Goal: Entertainment & Leisure: Consume media (video, audio)

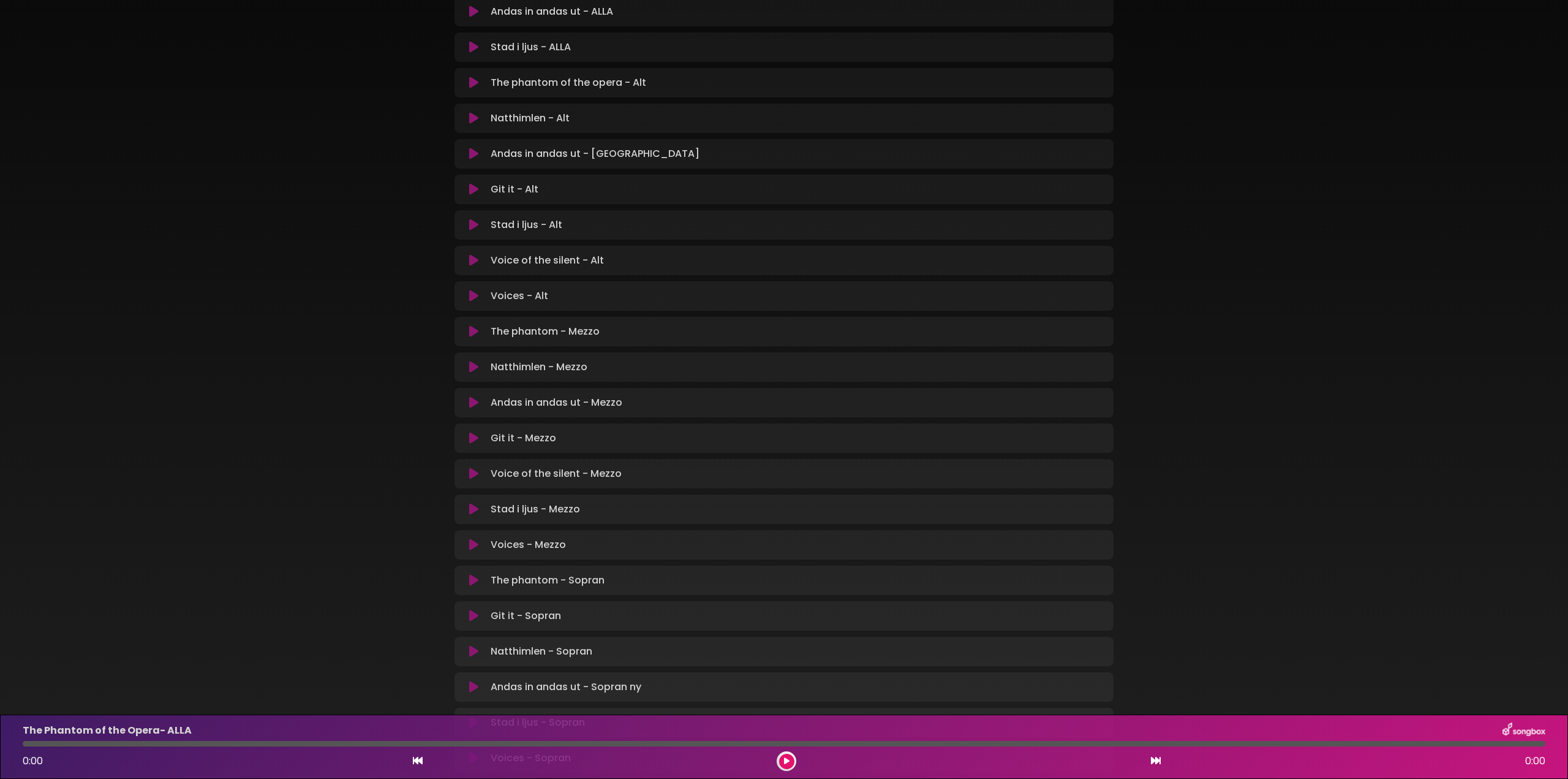
scroll to position [408, 0]
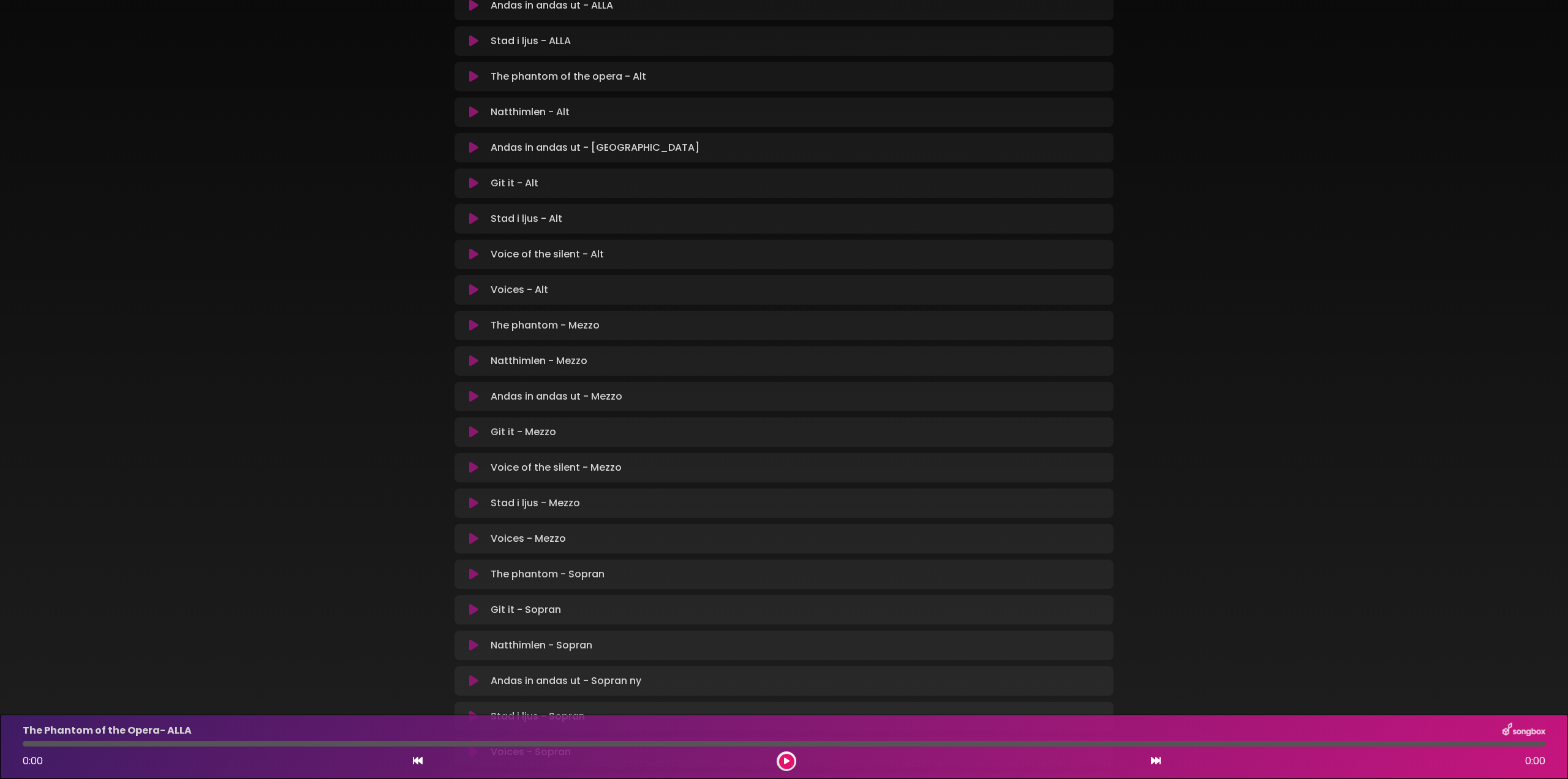
click at [471, 400] on icon at bounding box center [473, 396] width 9 height 12
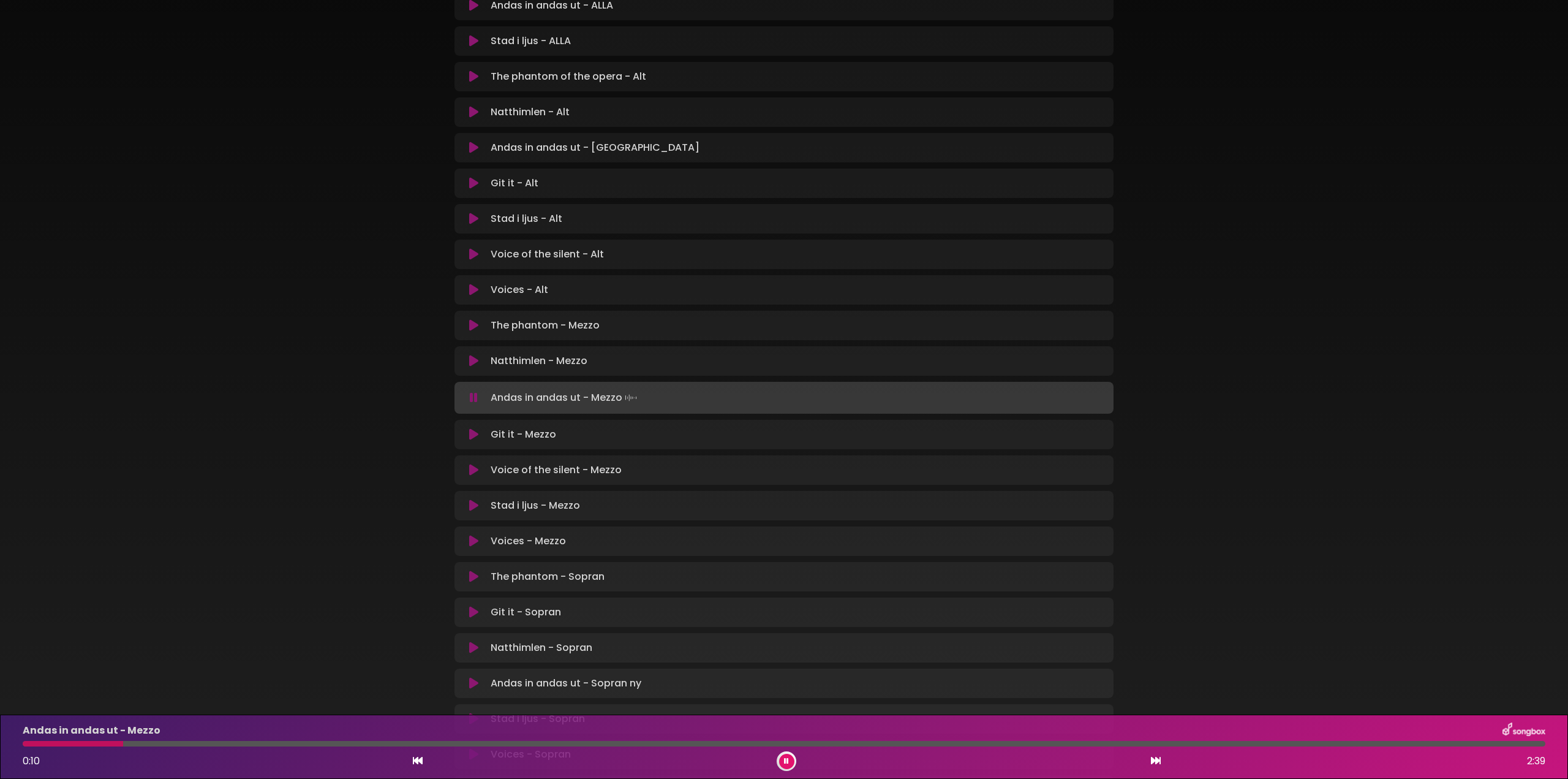
click at [473, 469] on icon at bounding box center [473, 470] width 9 height 12
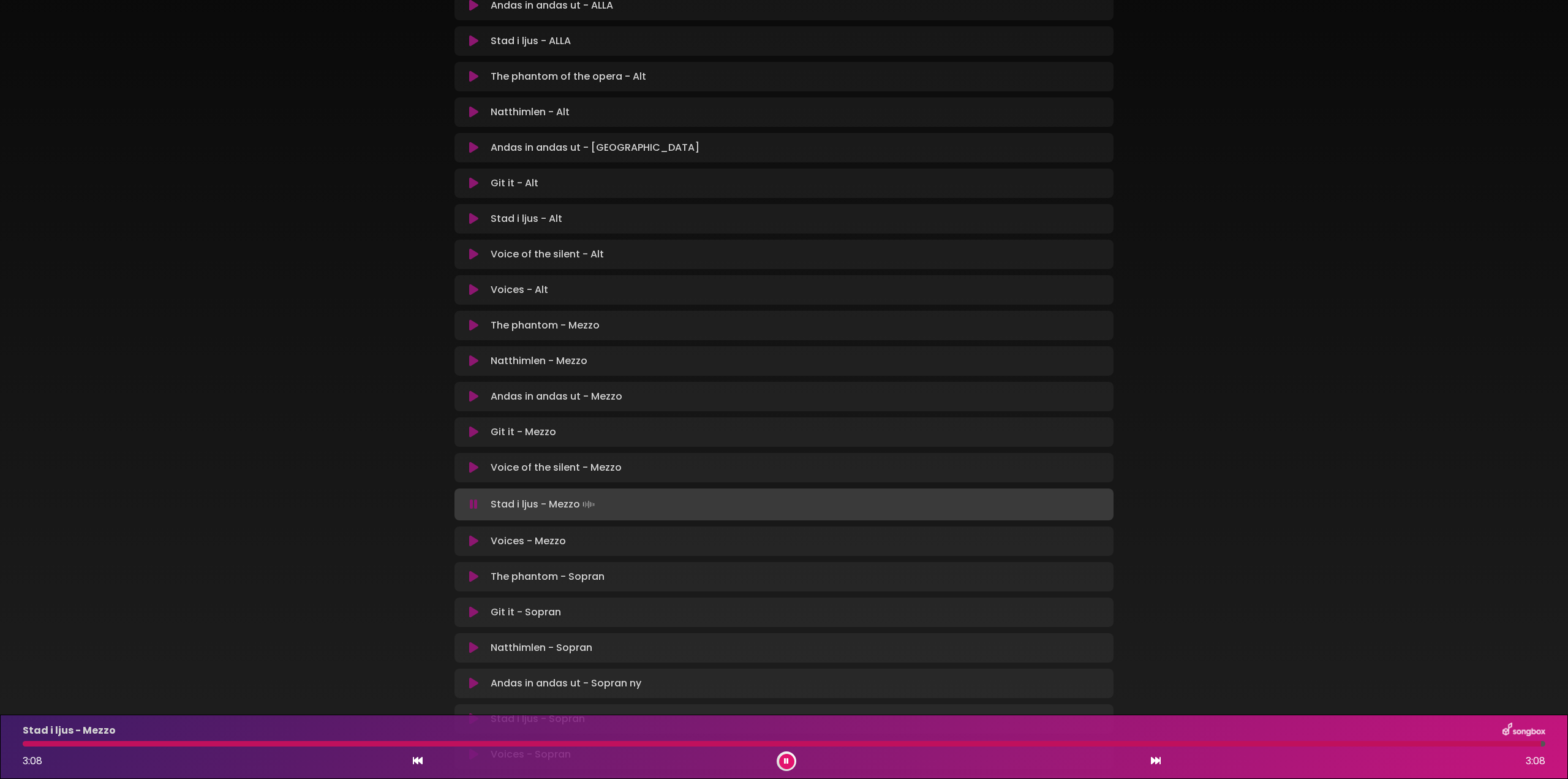
click at [473, 536] on icon at bounding box center [473, 541] width 9 height 12
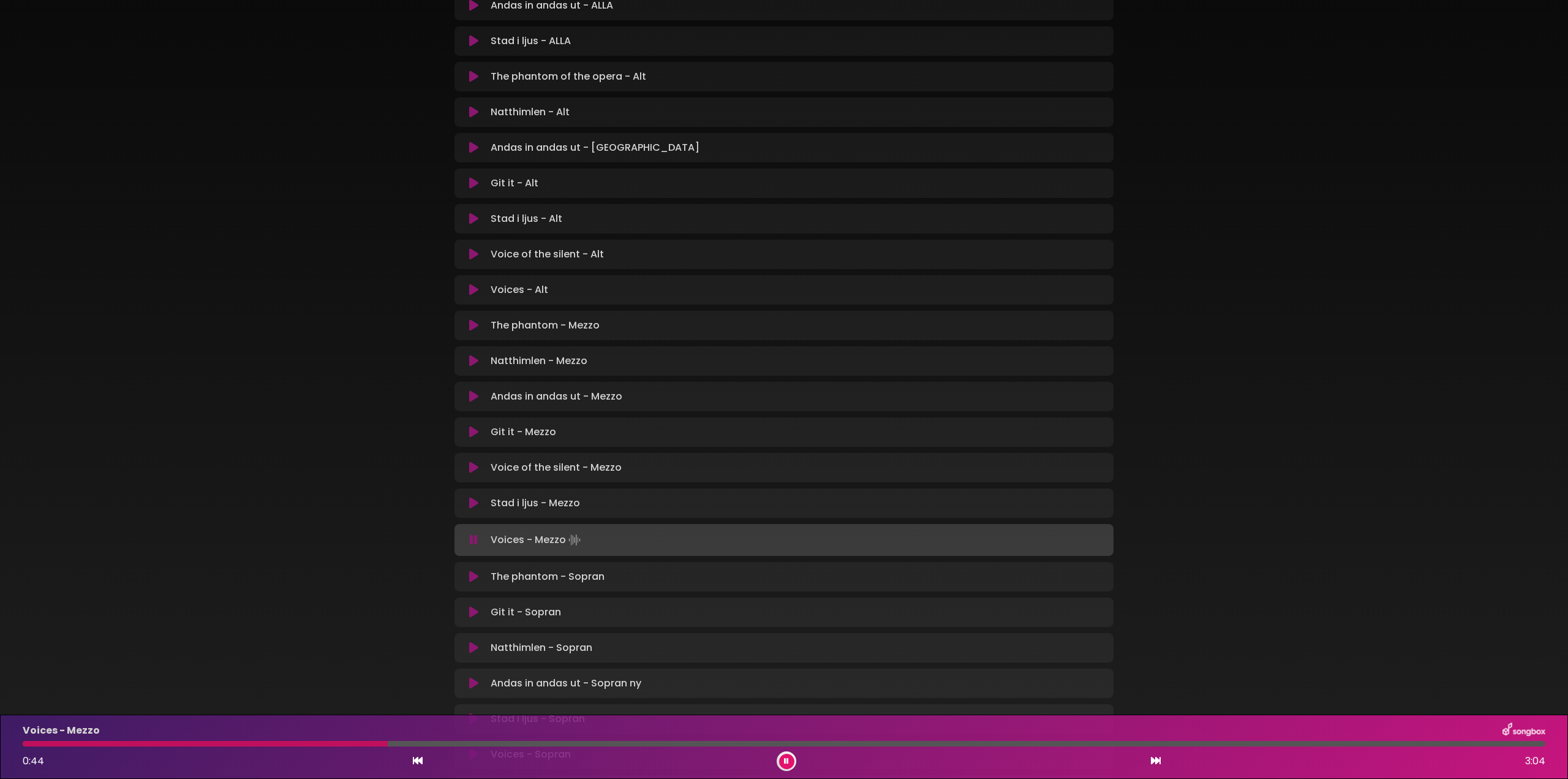
click at [294, 738] on div "Voices - Mezzo 0:44 3:04" at bounding box center [784, 746] width 1537 height 48
click at [262, 745] on div at bounding box center [166, 744] width 286 height 6
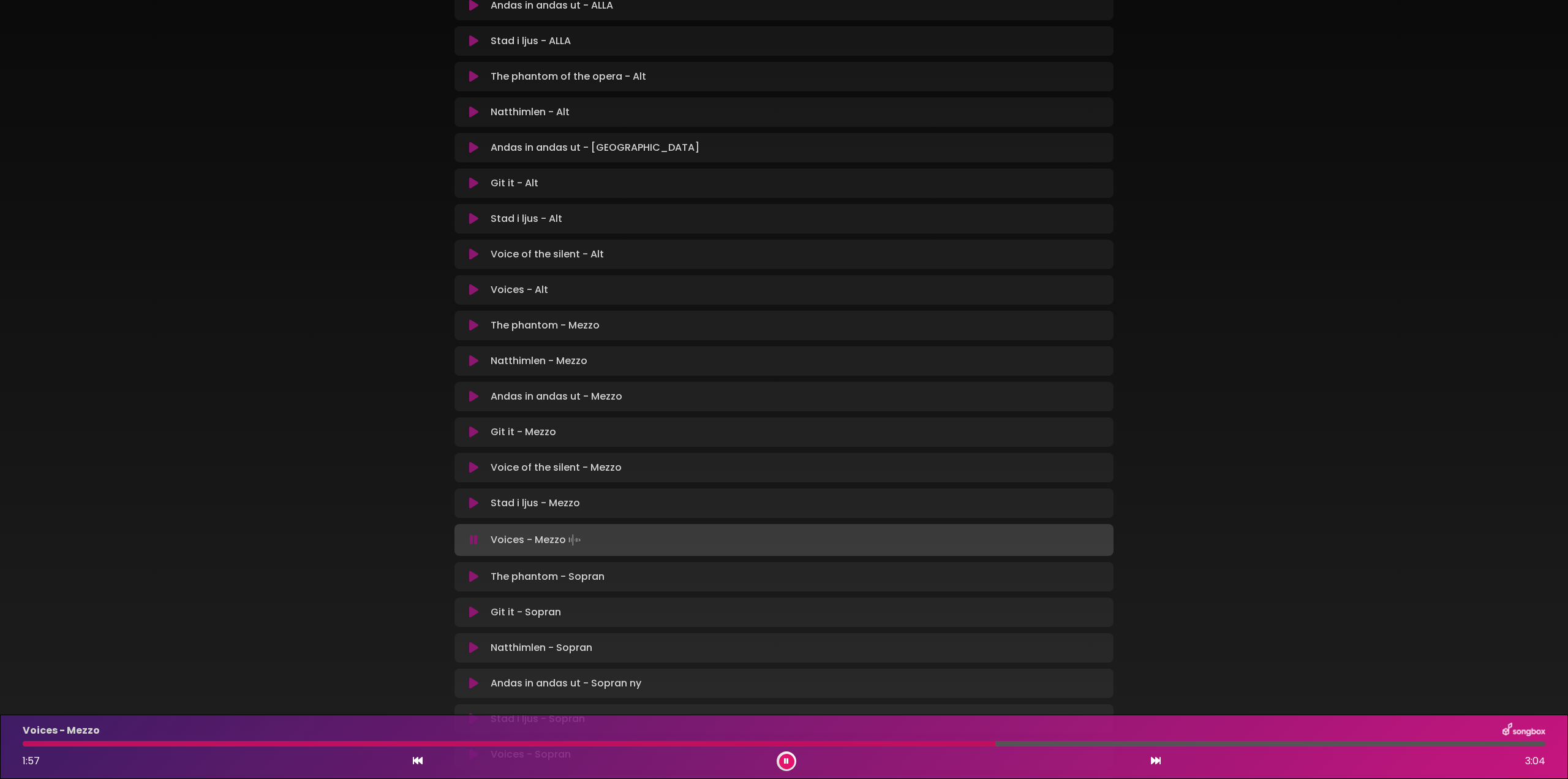
click at [786, 765] on button at bounding box center [786, 761] width 15 height 15
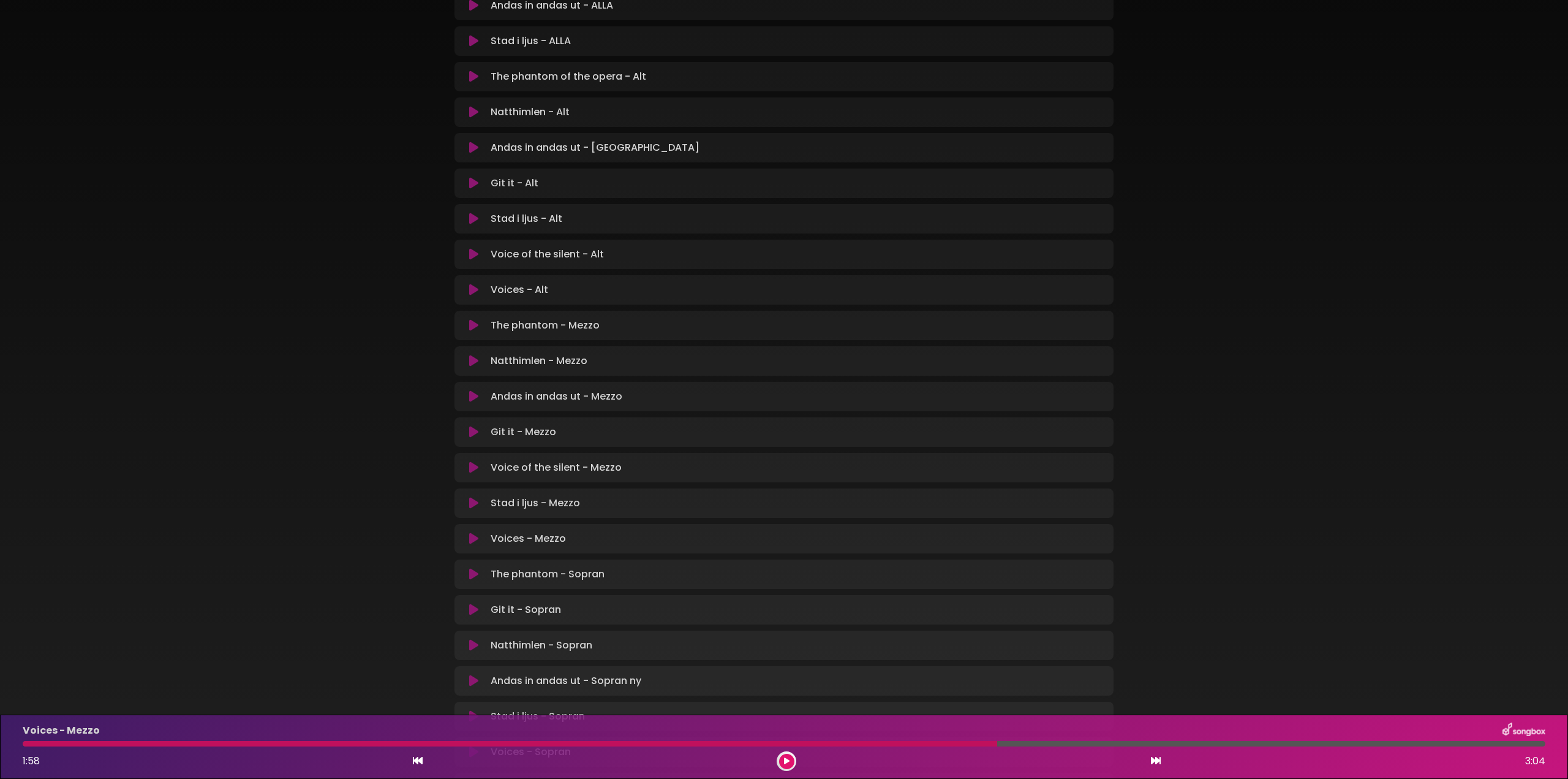
click at [786, 765] on button at bounding box center [786, 761] width 15 height 15
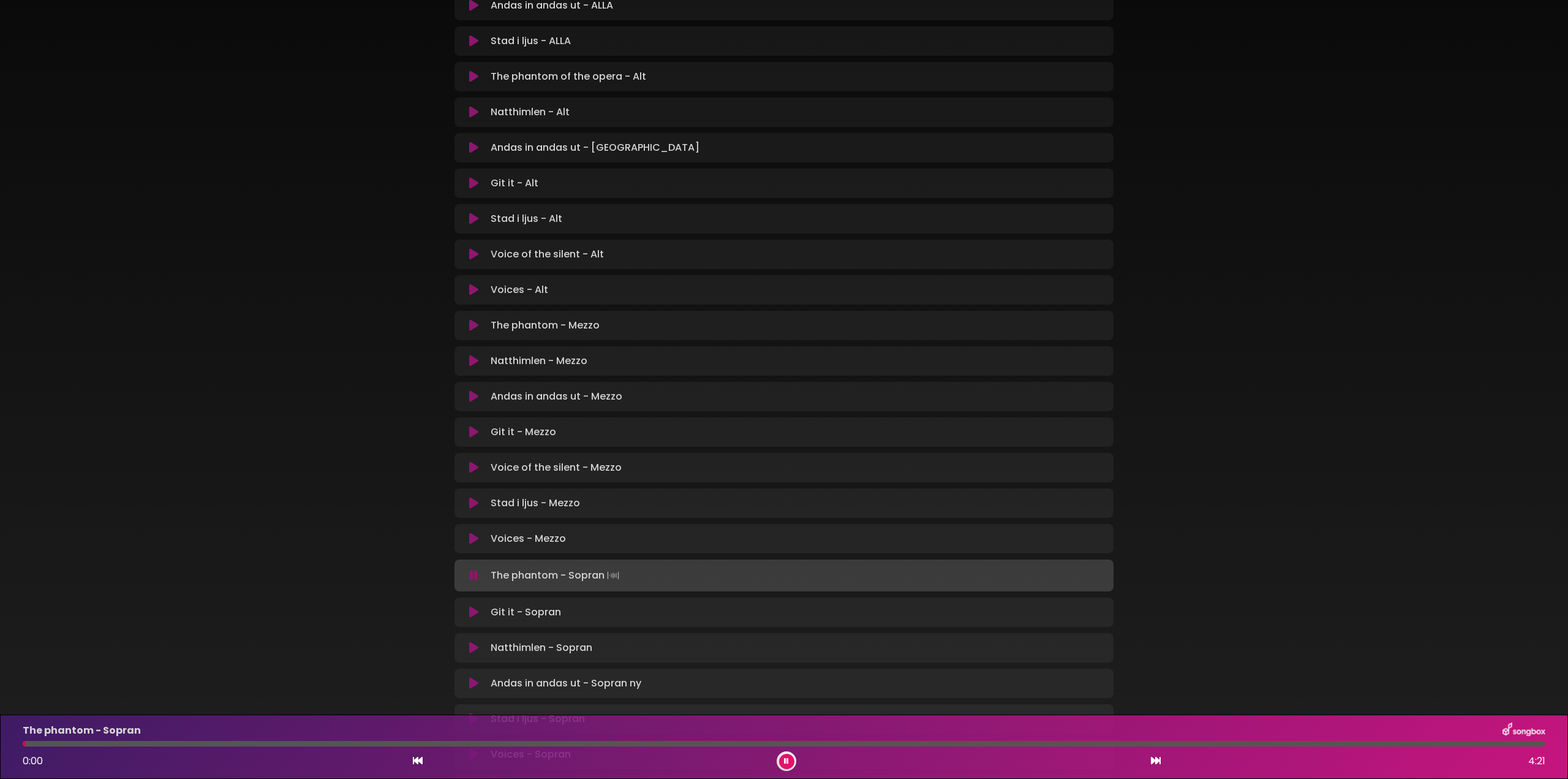
click at [473, 324] on icon at bounding box center [473, 326] width 9 height 12
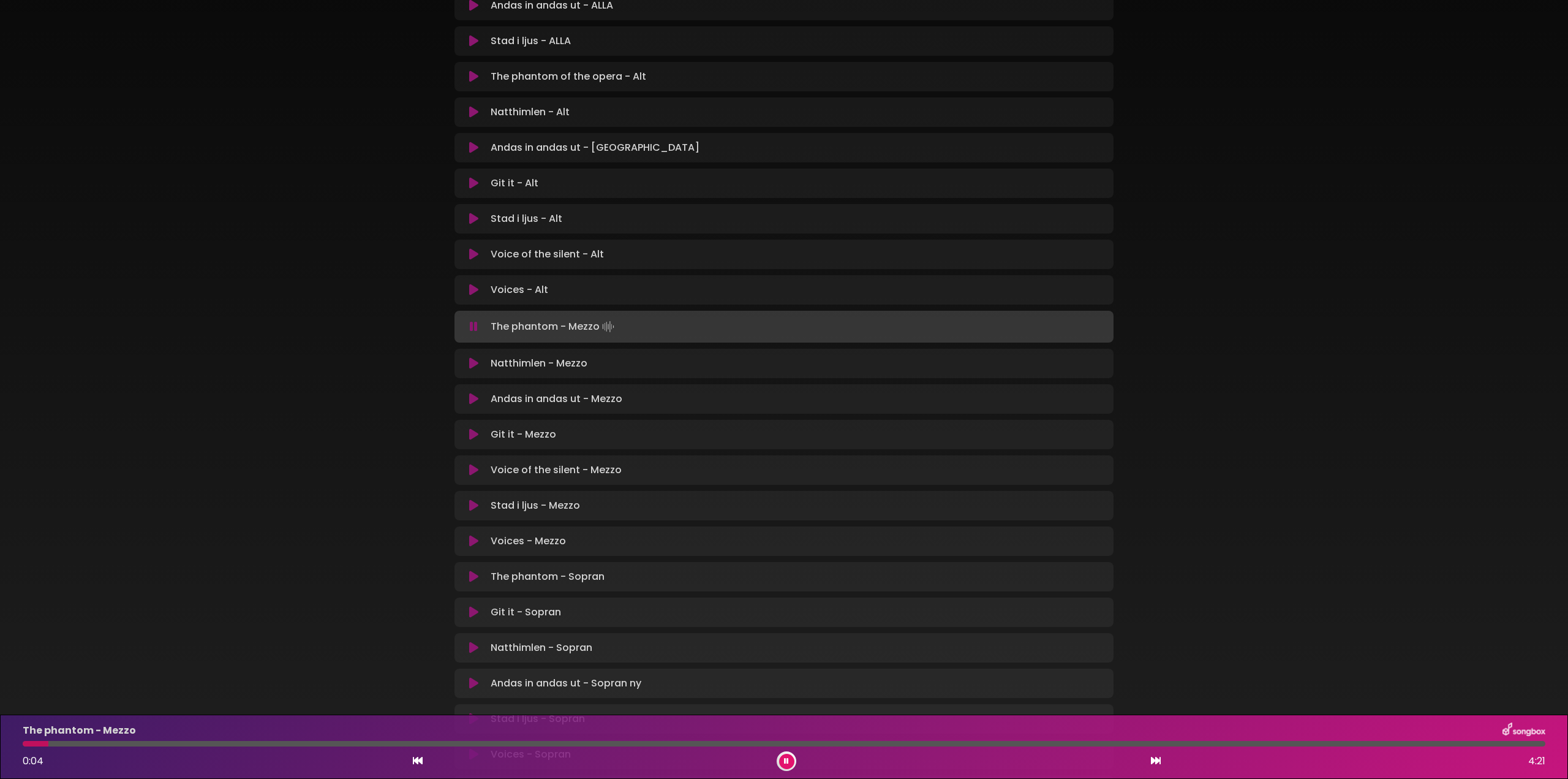
click at [61, 743] on div at bounding box center [784, 744] width 1522 height 6
click at [93, 745] on div at bounding box center [784, 744] width 1522 height 6
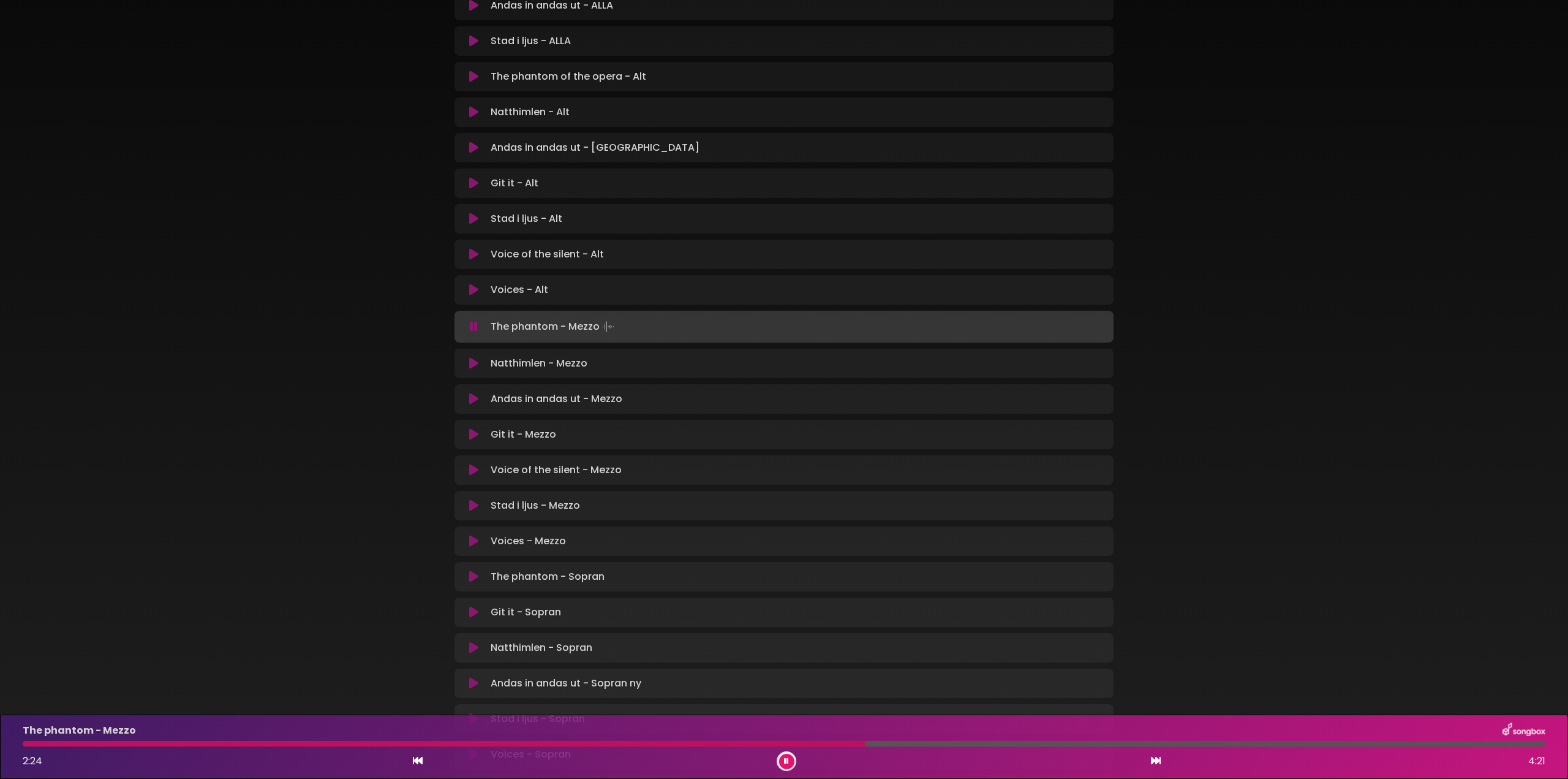
click at [88, 741] on div at bounding box center [444, 744] width 842 height 6
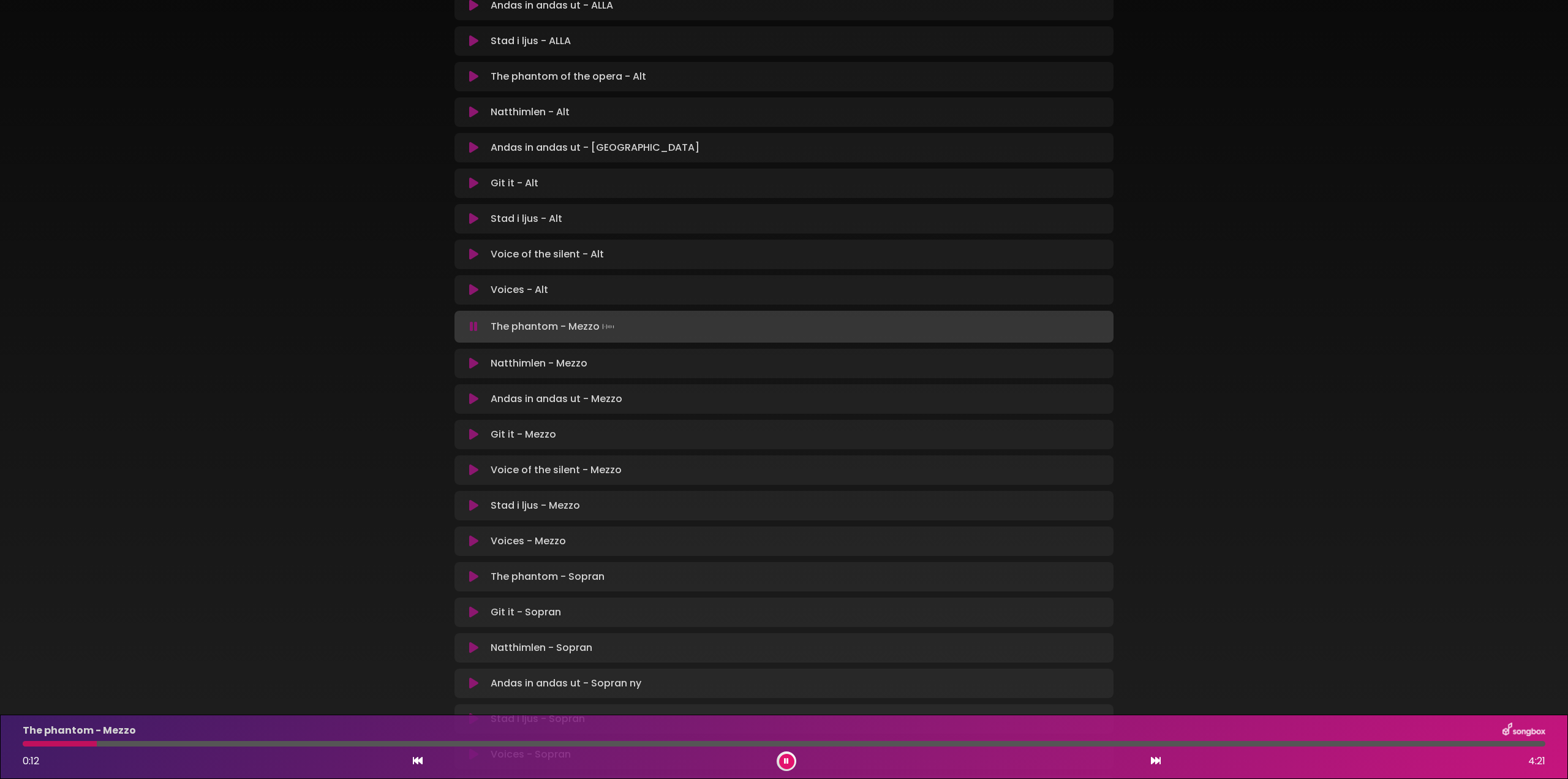
click at [102, 742] on div at bounding box center [784, 744] width 1522 height 6
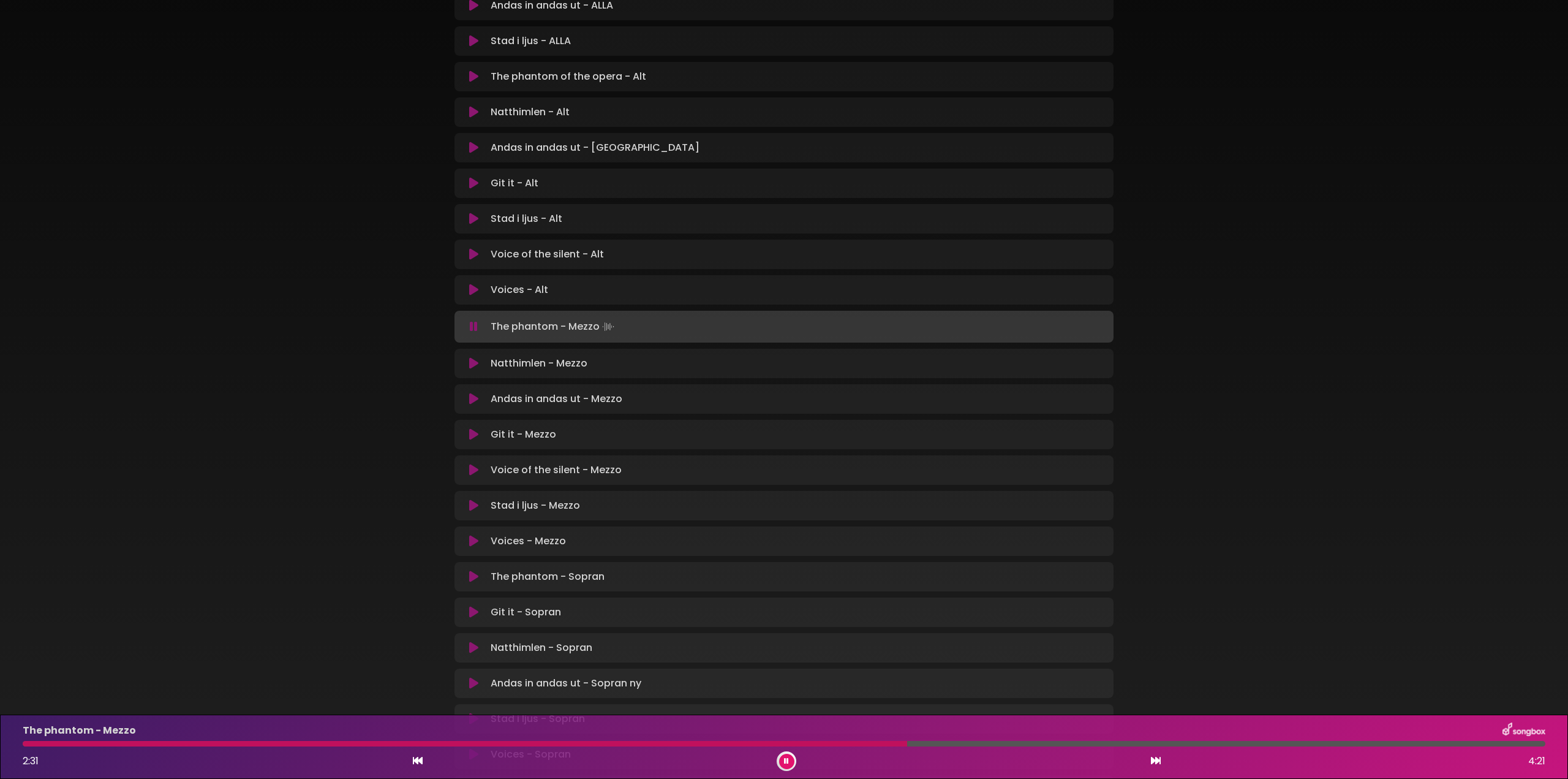
click at [973, 747] on div "The phantom - Mezzo 2:31 4:21" at bounding box center [784, 746] width 1537 height 48
click at [979, 745] on div at bounding box center [784, 744] width 1522 height 6
drag, startPoint x: 1024, startPoint y: 743, endPoint x: 1001, endPoint y: 729, distance: 26.9
click at [1023, 742] on div at bounding box center [784, 744] width 1522 height 6
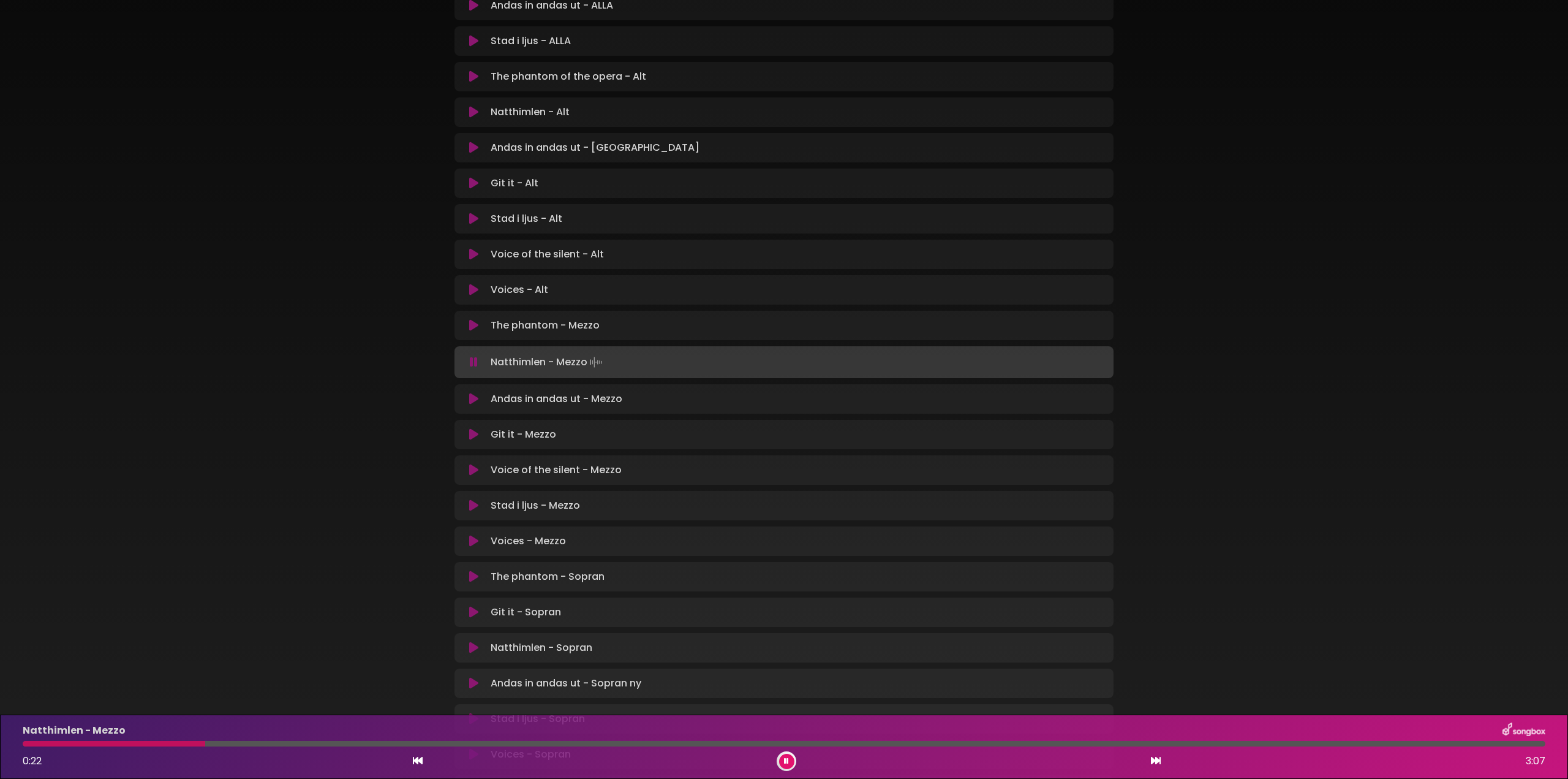
click at [36, 745] on div at bounding box center [114, 744] width 183 height 6
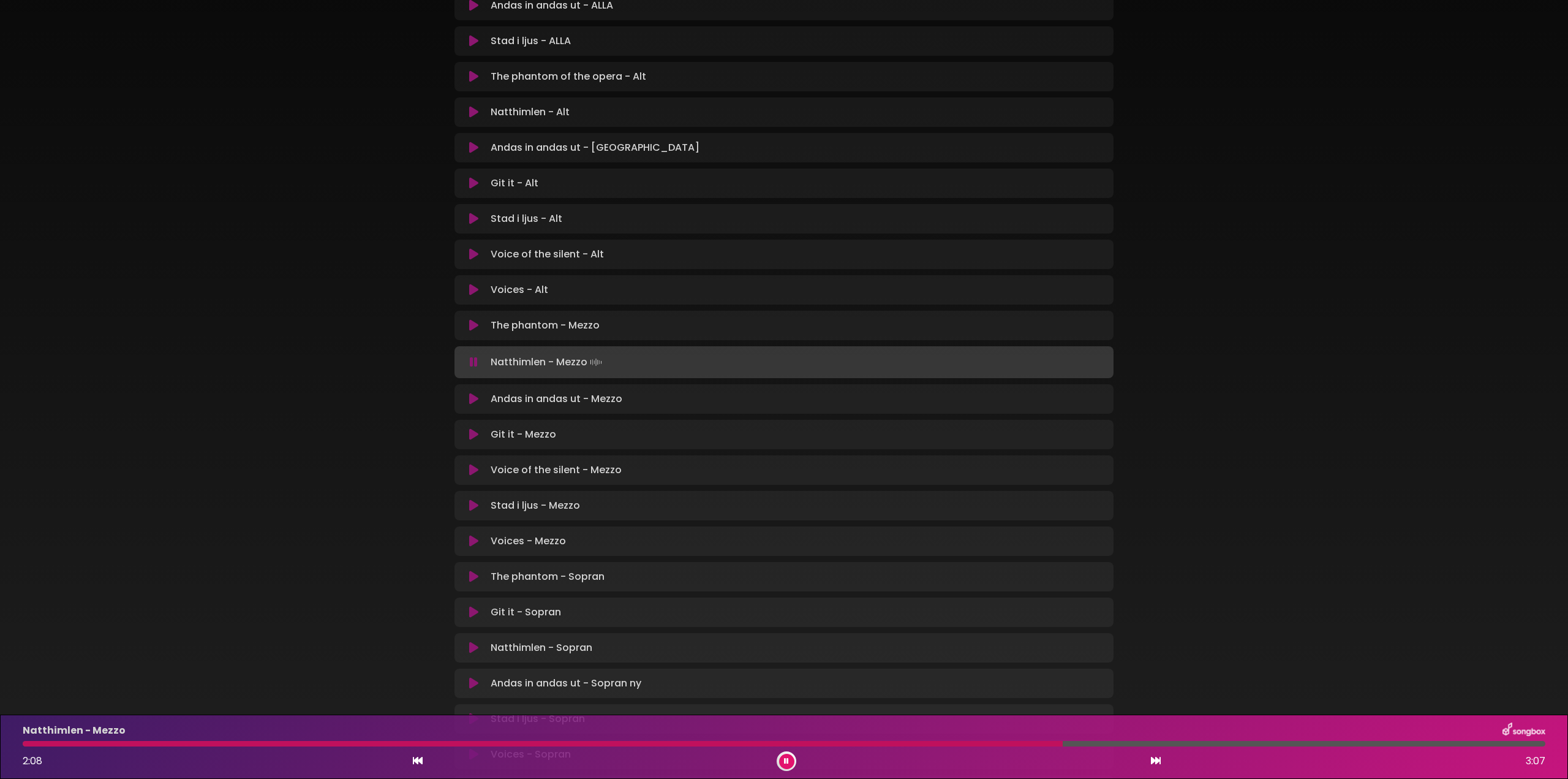
click at [945, 747] on div "Natthimlen - Mezzo 2:08 3:07" at bounding box center [784, 746] width 1537 height 48
click at [946, 743] on div at bounding box center [545, 744] width 1044 height 6
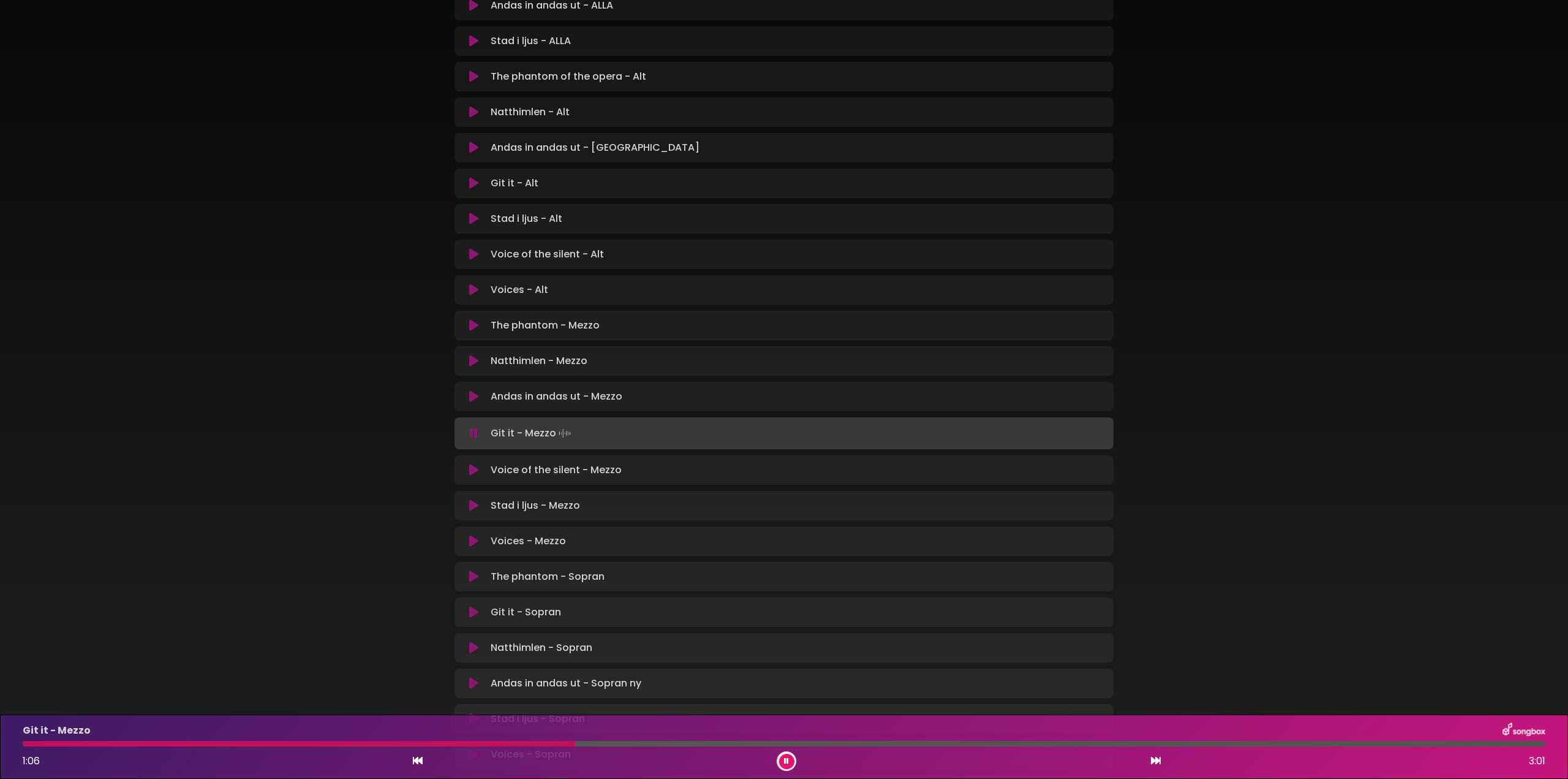
click at [478, 432] on button at bounding box center [474, 433] width 24 height 12
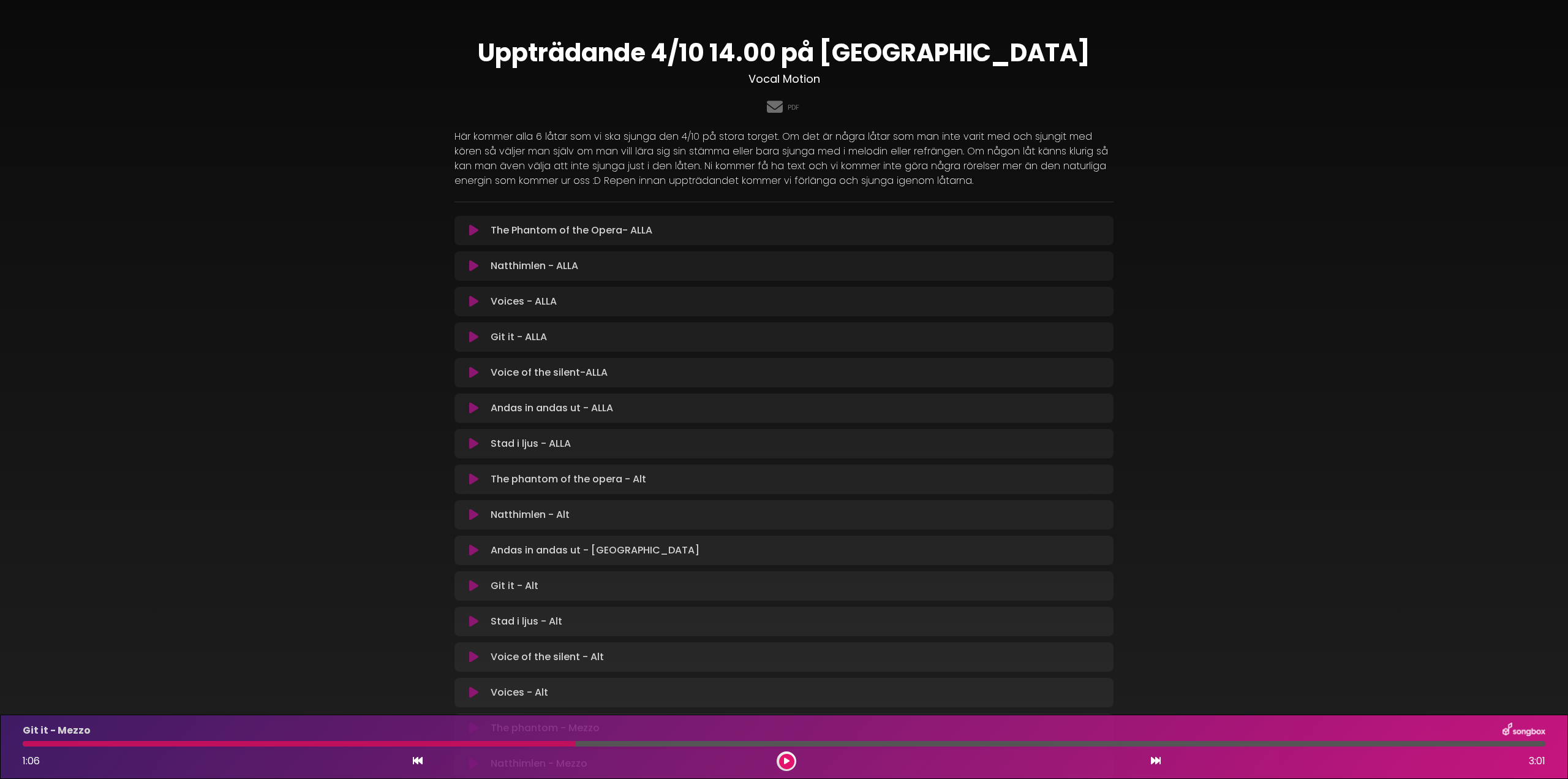
scroll to position [0, 0]
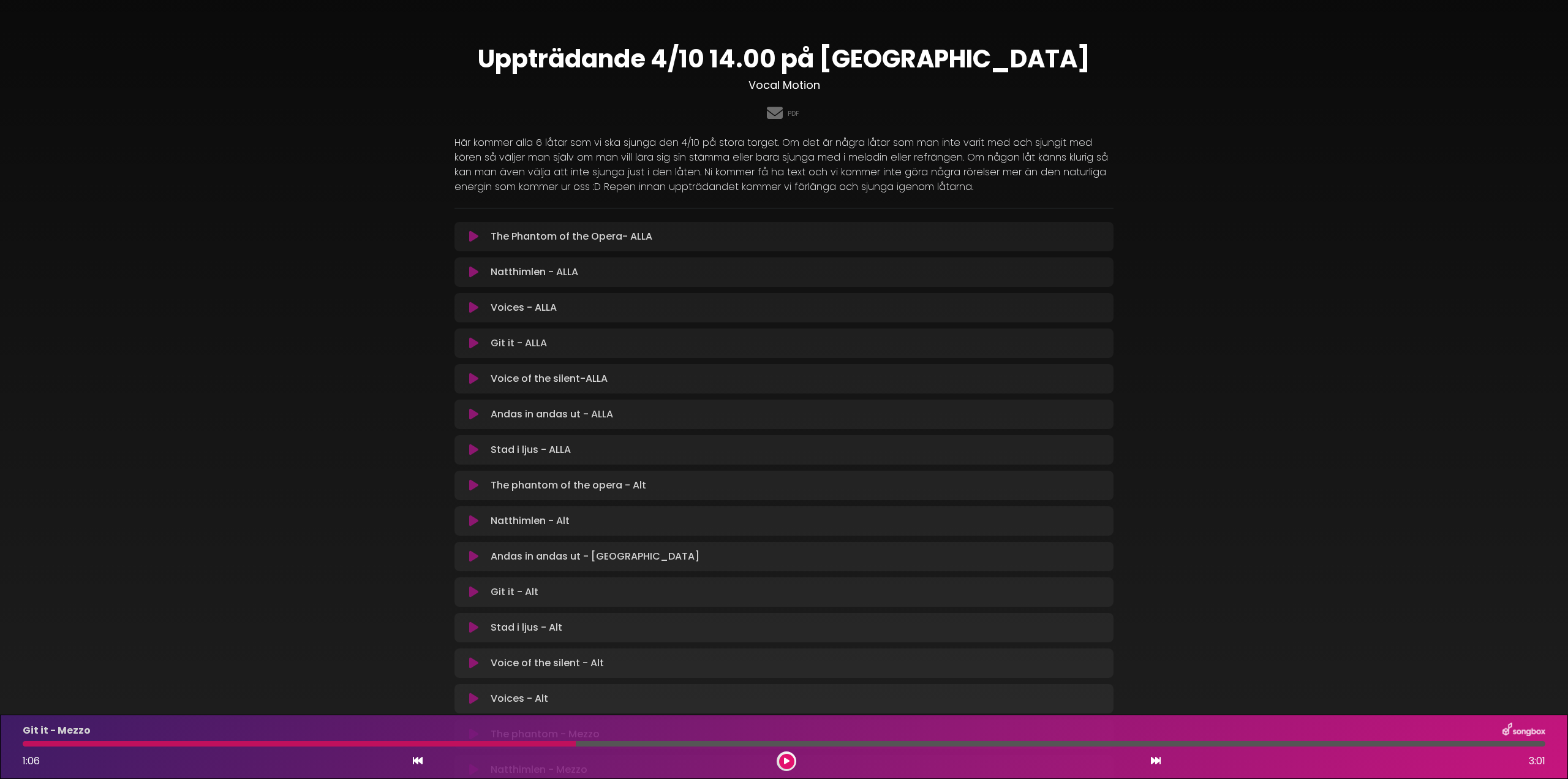
click at [473, 414] on icon at bounding box center [473, 414] width 9 height 12
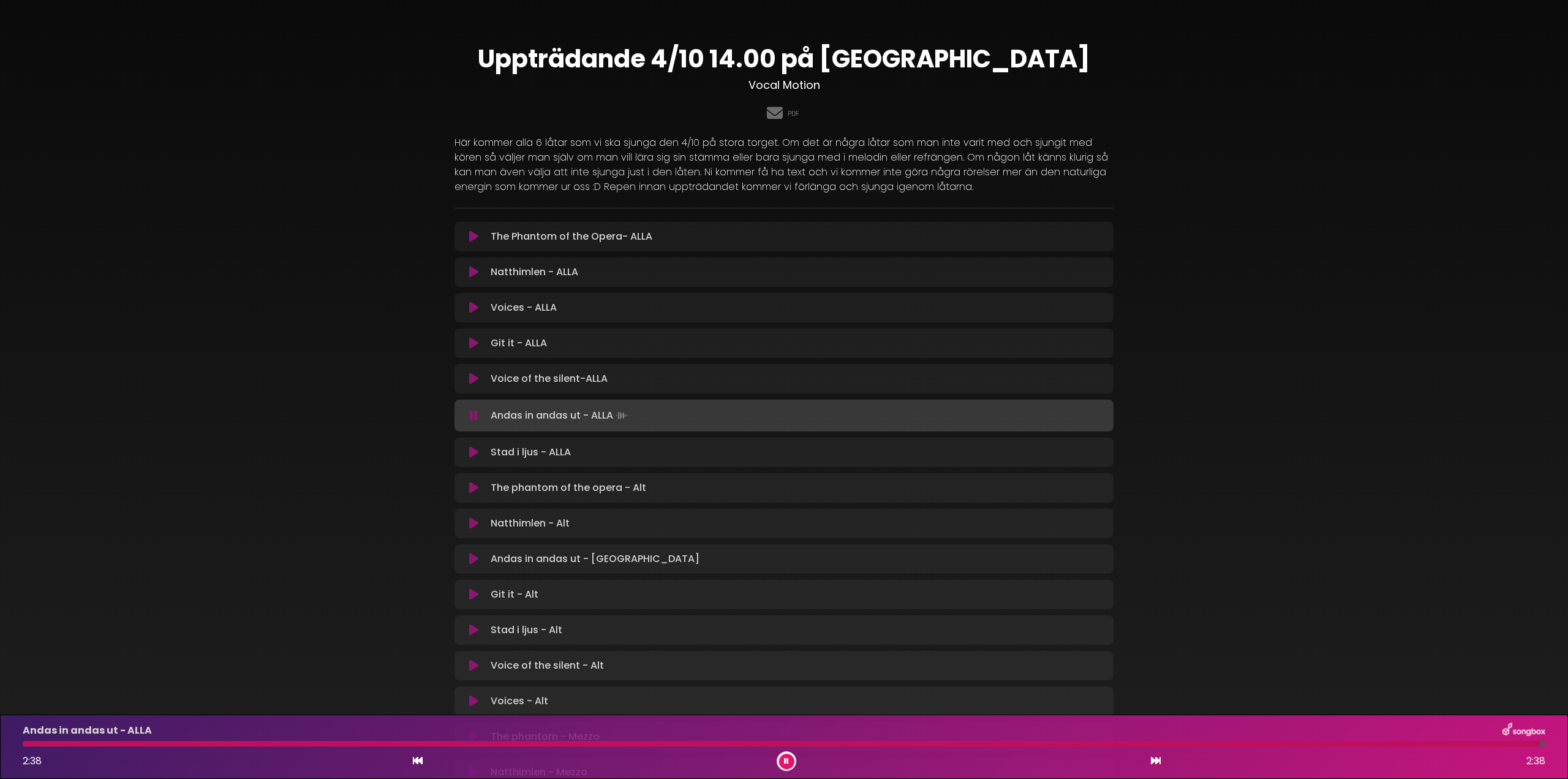
click at [473, 451] on icon at bounding box center [473, 452] width 9 height 12
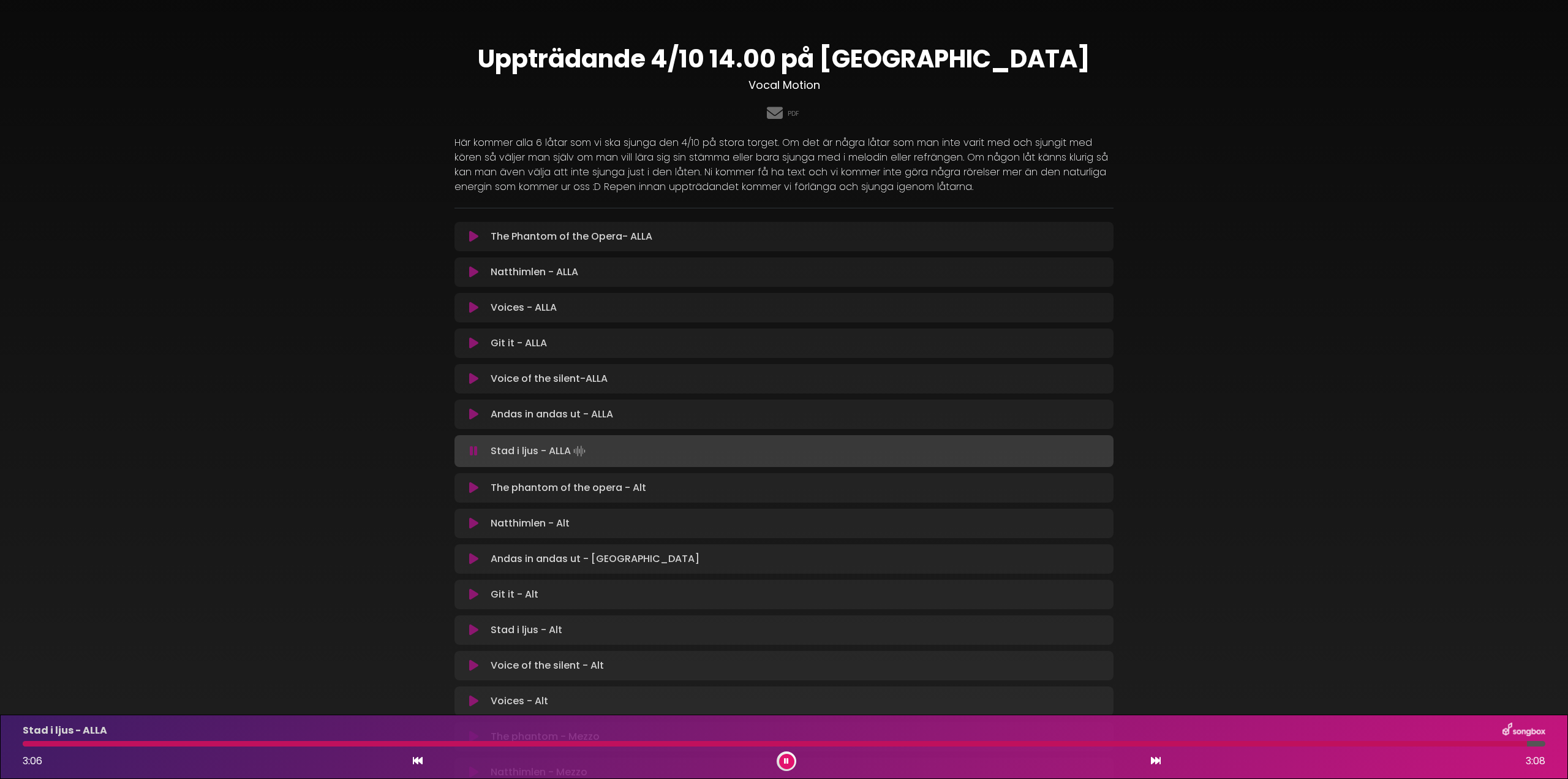
click at [471, 233] on icon at bounding box center [473, 237] width 9 height 12
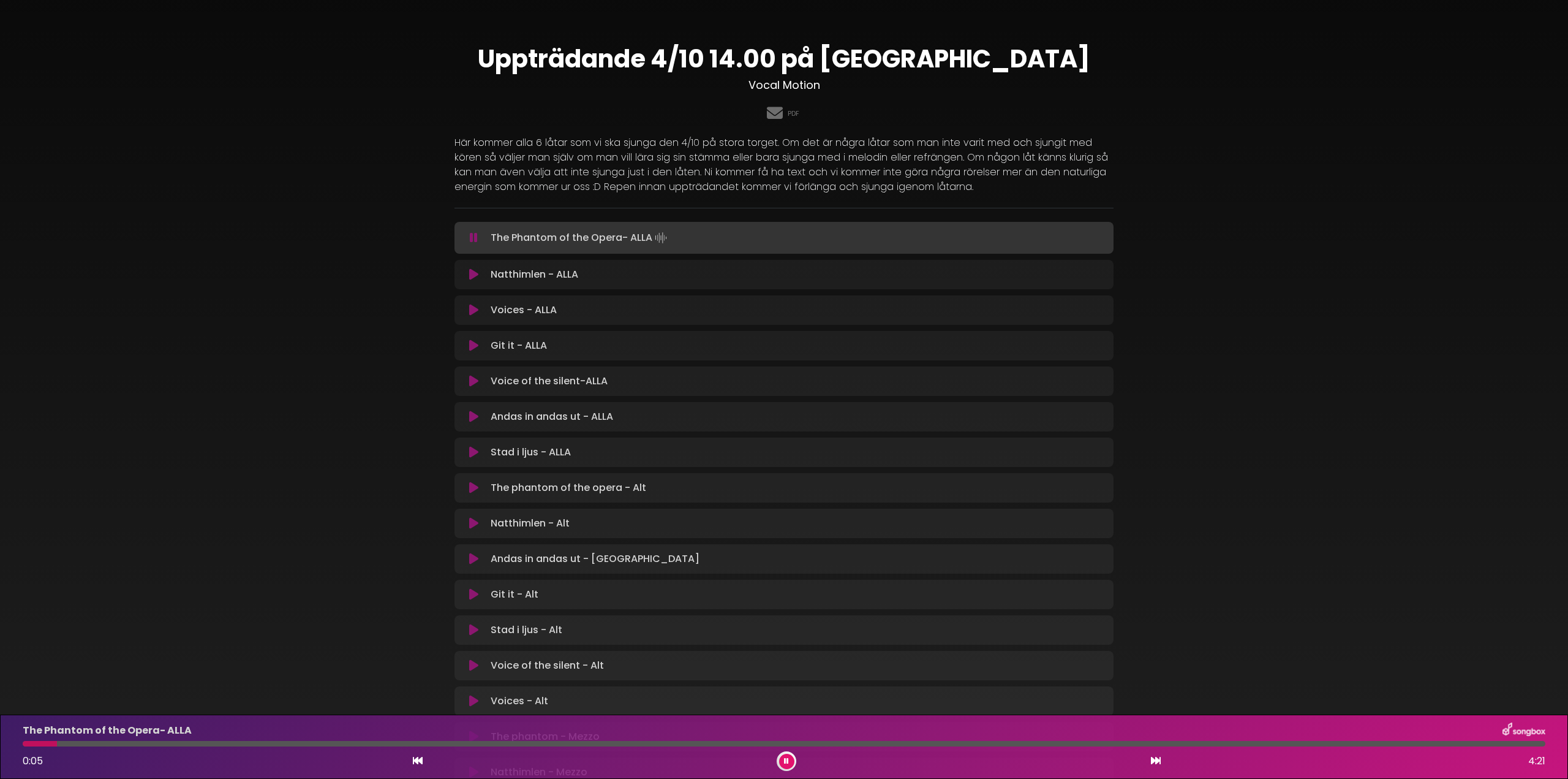
click at [57, 743] on div at bounding box center [784, 744] width 1522 height 6
click at [99, 743] on div at bounding box center [784, 744] width 1522 height 6
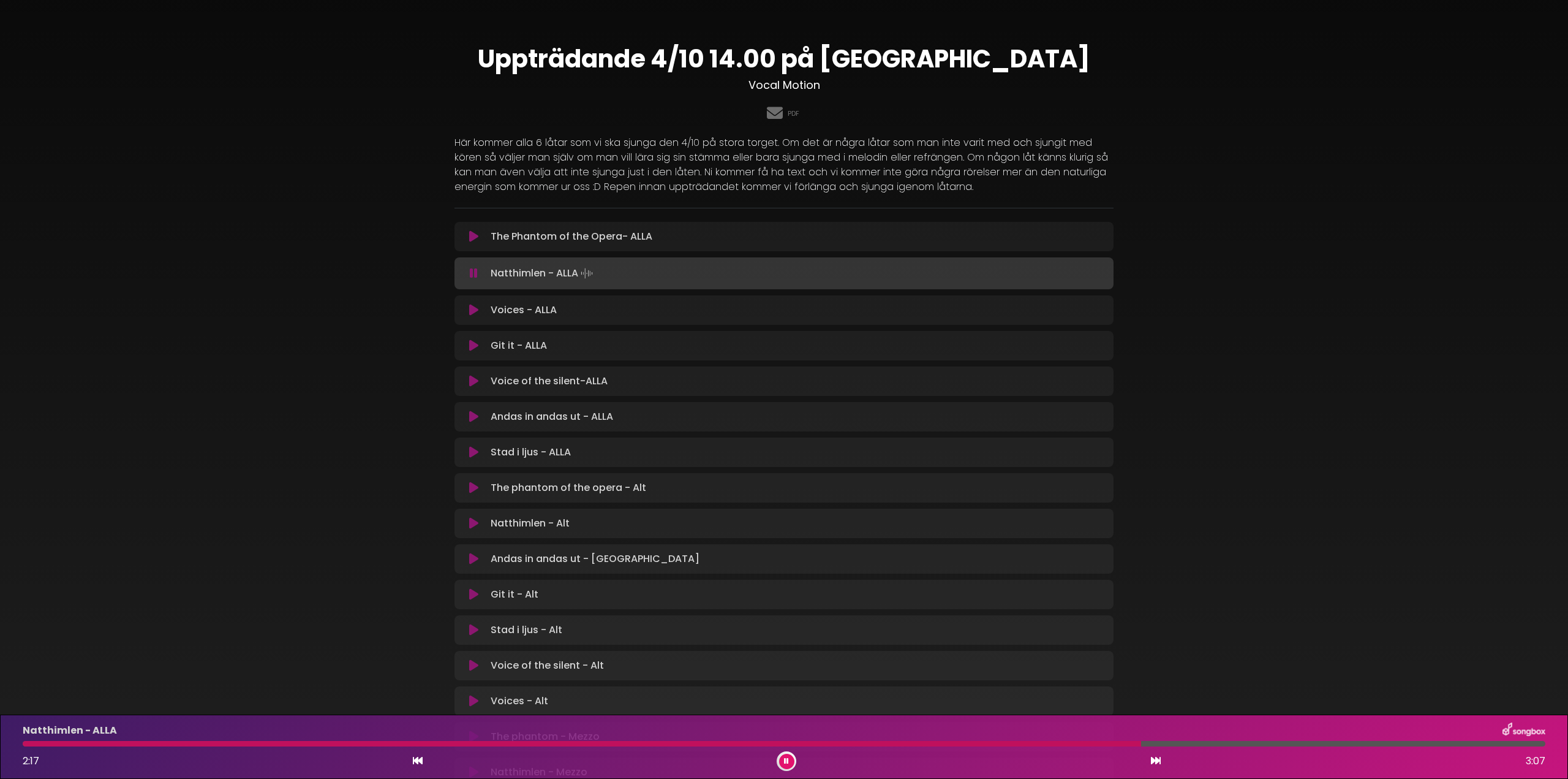
click at [1141, 743] on div at bounding box center [582, 744] width 1118 height 6
click at [1131, 743] on div at bounding box center [586, 744] width 1126 height 6
click at [1095, 739] on div "Natthimlen - ALLA 2:17 3:07" at bounding box center [784, 746] width 1537 height 48
click at [1095, 743] on div at bounding box center [559, 744] width 1072 height 6
click at [1068, 741] on div at bounding box center [545, 744] width 1045 height 6
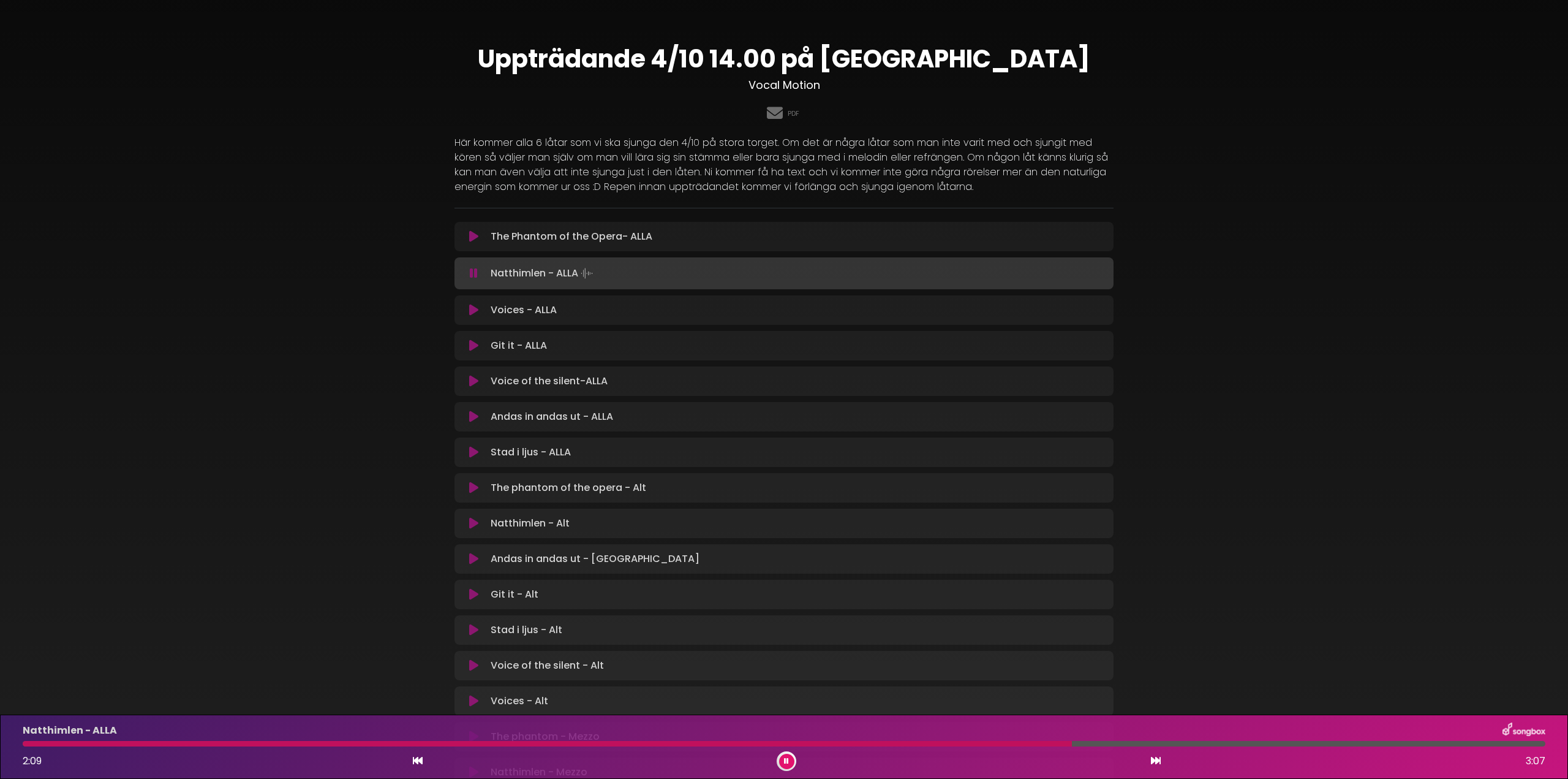
click at [1050, 744] on div at bounding box center [547, 744] width 1049 height 6
click at [1028, 743] on div at bounding box center [538, 744] width 1031 height 6
click at [1013, 741] on div at bounding box center [529, 744] width 1012 height 6
click at [995, 742] on div at bounding box center [522, 744] width 998 height 6
drag, startPoint x: 1276, startPoint y: 739, endPoint x: 1252, endPoint y: 749, distance: 26.0
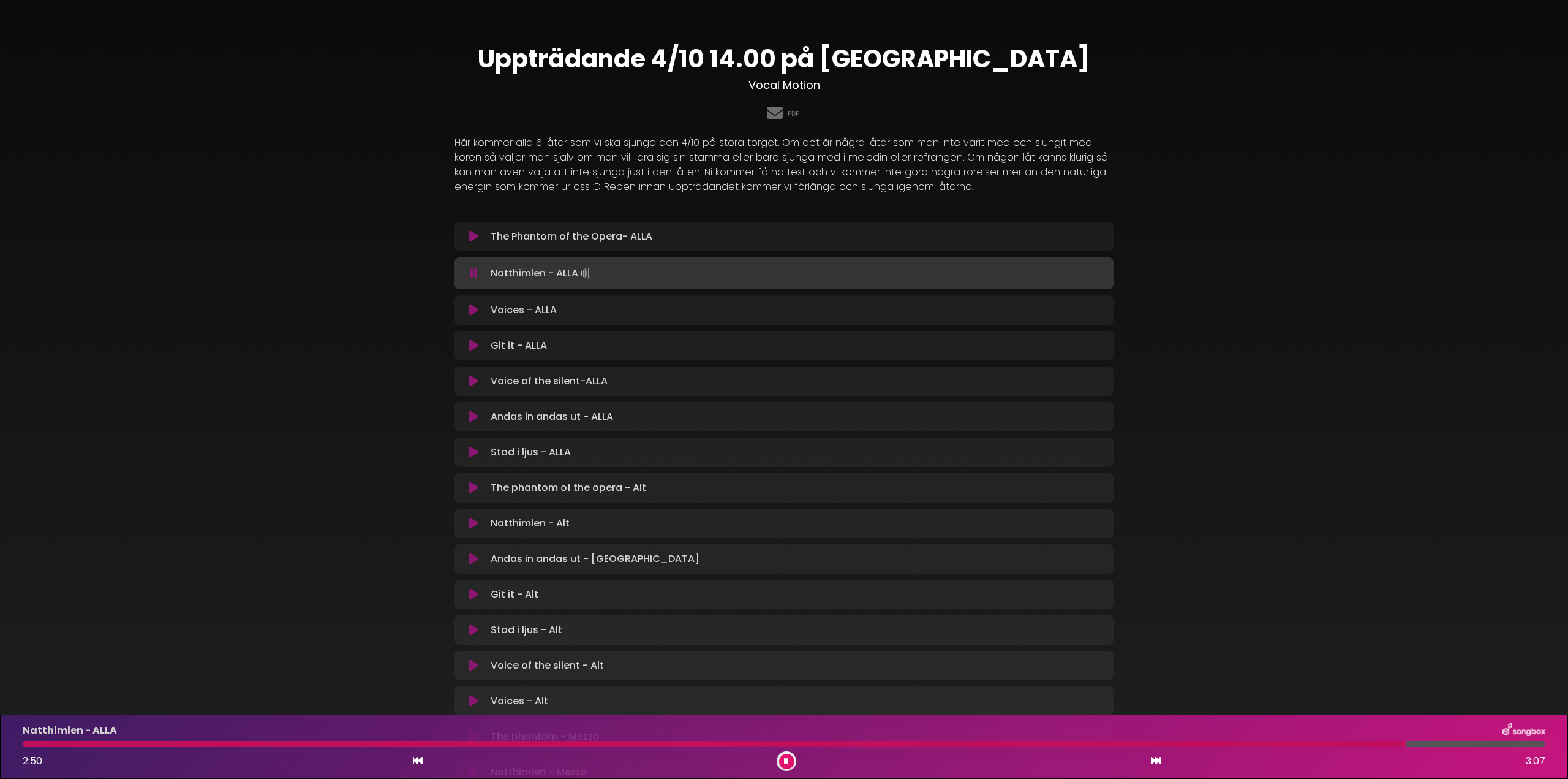
click at [1257, 745] on div "Natthimlen - ALLA 2:50 3:07" at bounding box center [784, 746] width 1537 height 48
click at [1259, 743] on div at bounding box center [641, 744] width 1236 height 6
click at [27, 746] on div at bounding box center [757, 744] width 1468 height 6
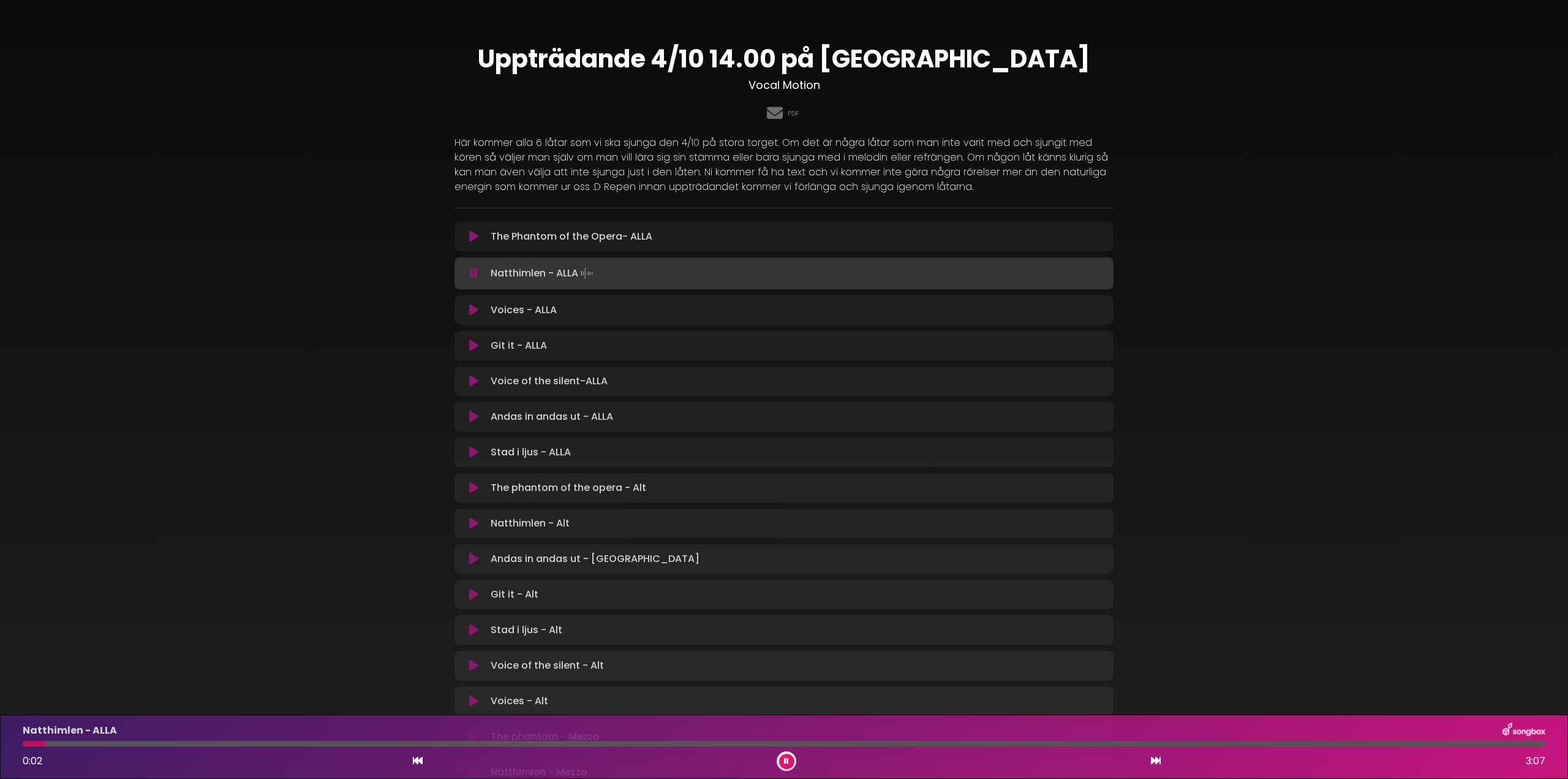
click at [45, 741] on div at bounding box center [34, 744] width 23 height 6
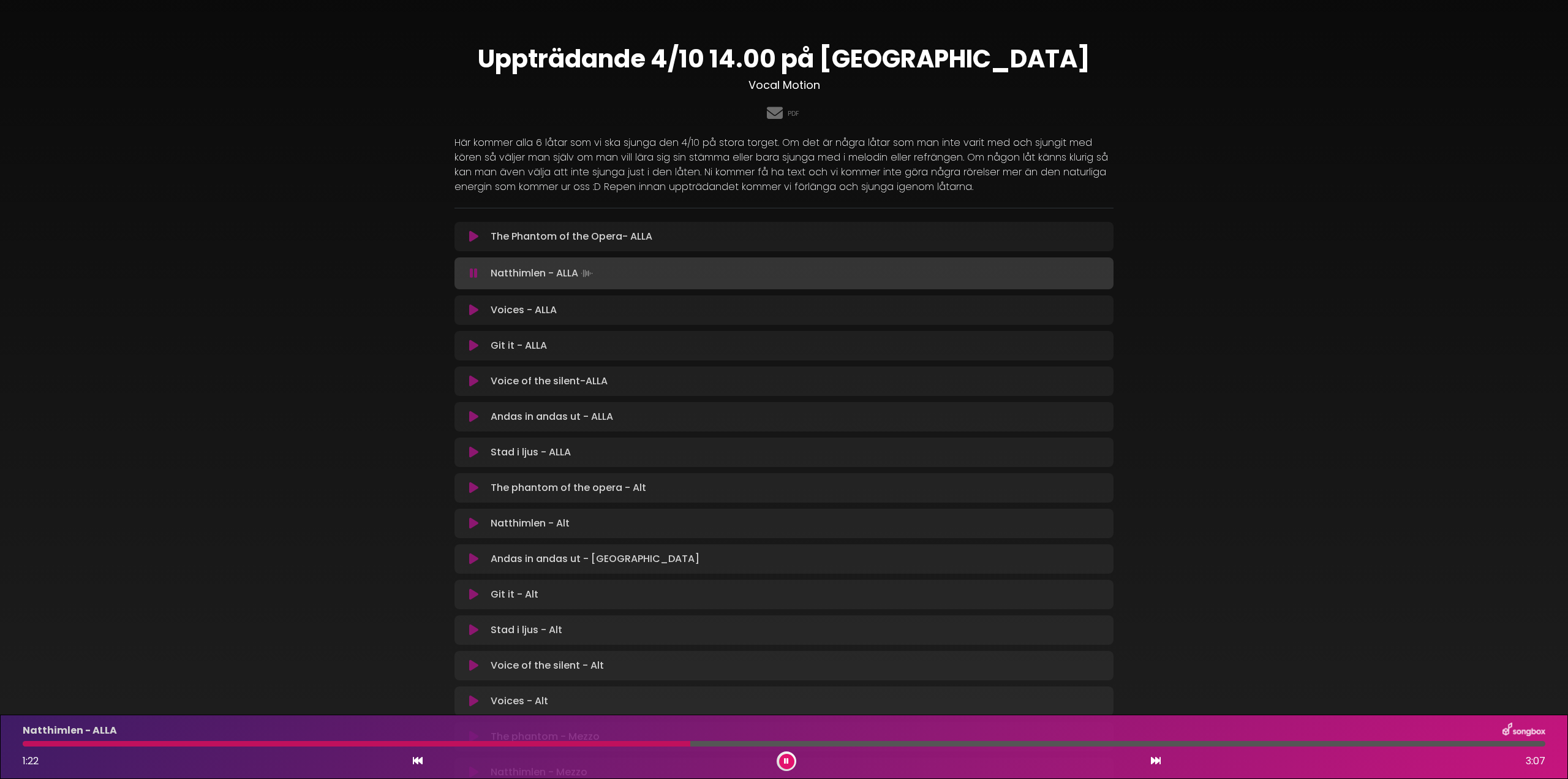
click at [690, 740] on div "Natthimlen - ALLA 1:22 3:07" at bounding box center [784, 746] width 1537 height 48
click at [780, 770] on div "1:55 3:07" at bounding box center [784, 761] width 1537 height 20
click at [788, 764] on icon at bounding box center [785, 760] width 5 height 7
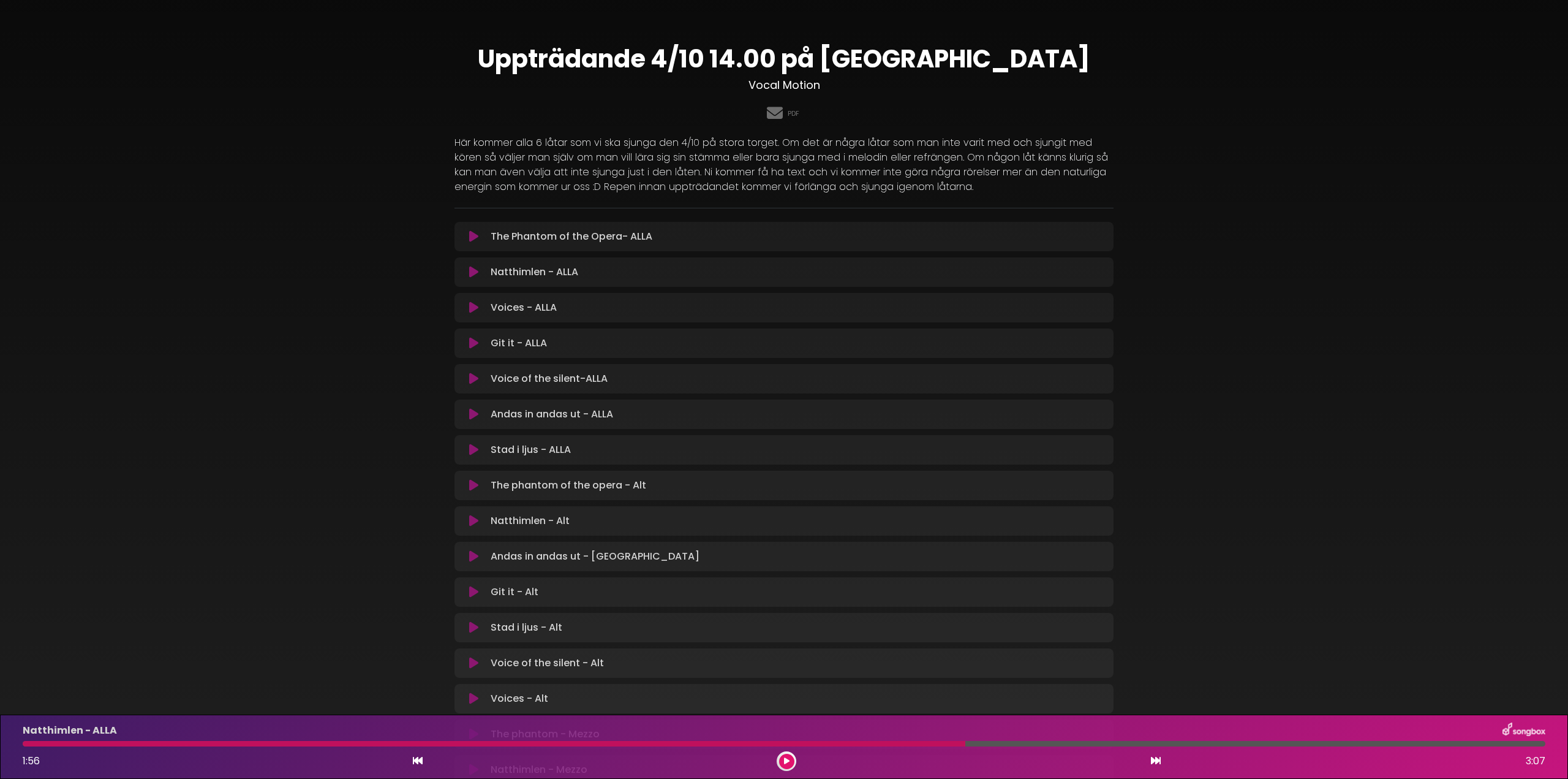
click at [788, 757] on icon at bounding box center [786, 760] width 6 height 7
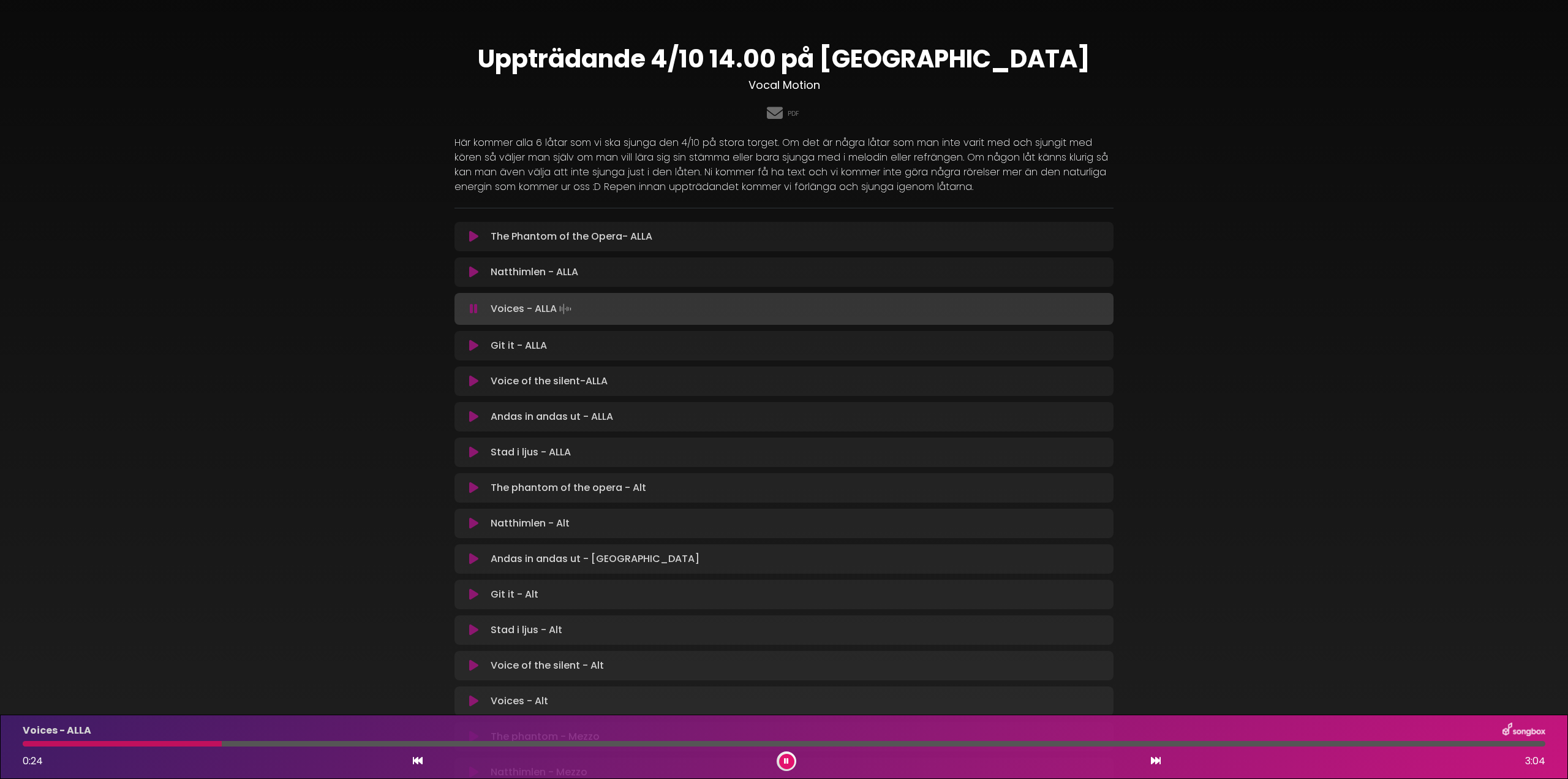
click at [788, 757] on icon at bounding box center [785, 760] width 5 height 7
